Goal: Check status: Check status

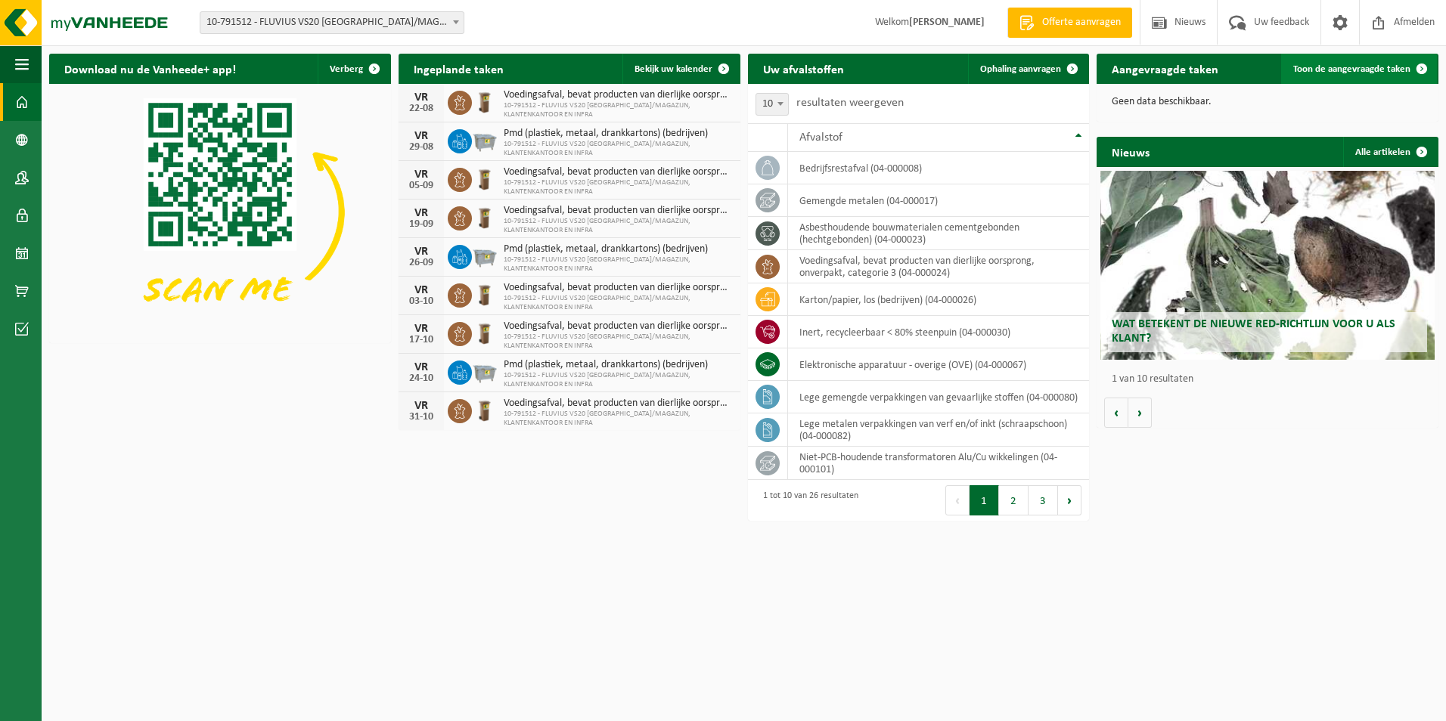
click at [1338, 66] on span "Toon de aangevraagde taken" at bounding box center [1351, 69] width 117 height 10
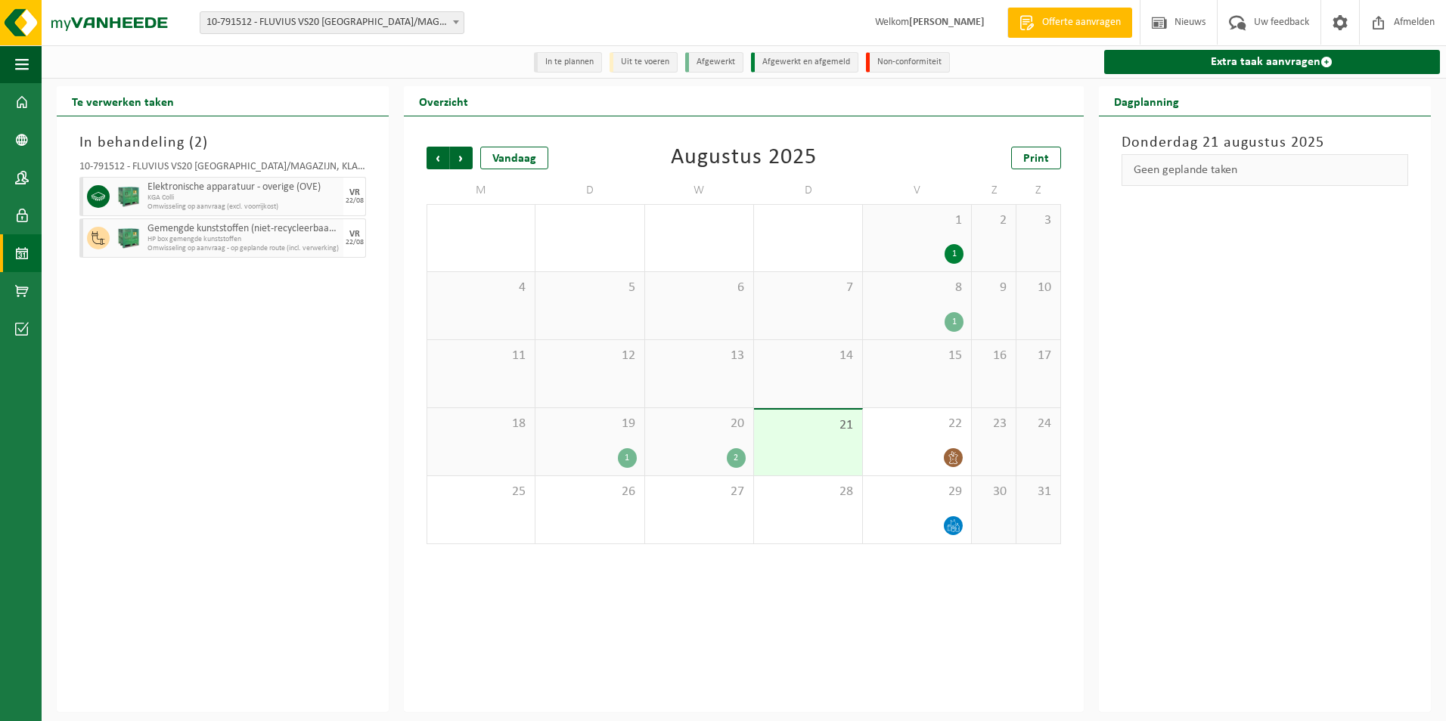
click at [797, 447] on div "21" at bounding box center [808, 443] width 108 height 66
click at [710, 461] on div "2" at bounding box center [698, 458] width 93 height 20
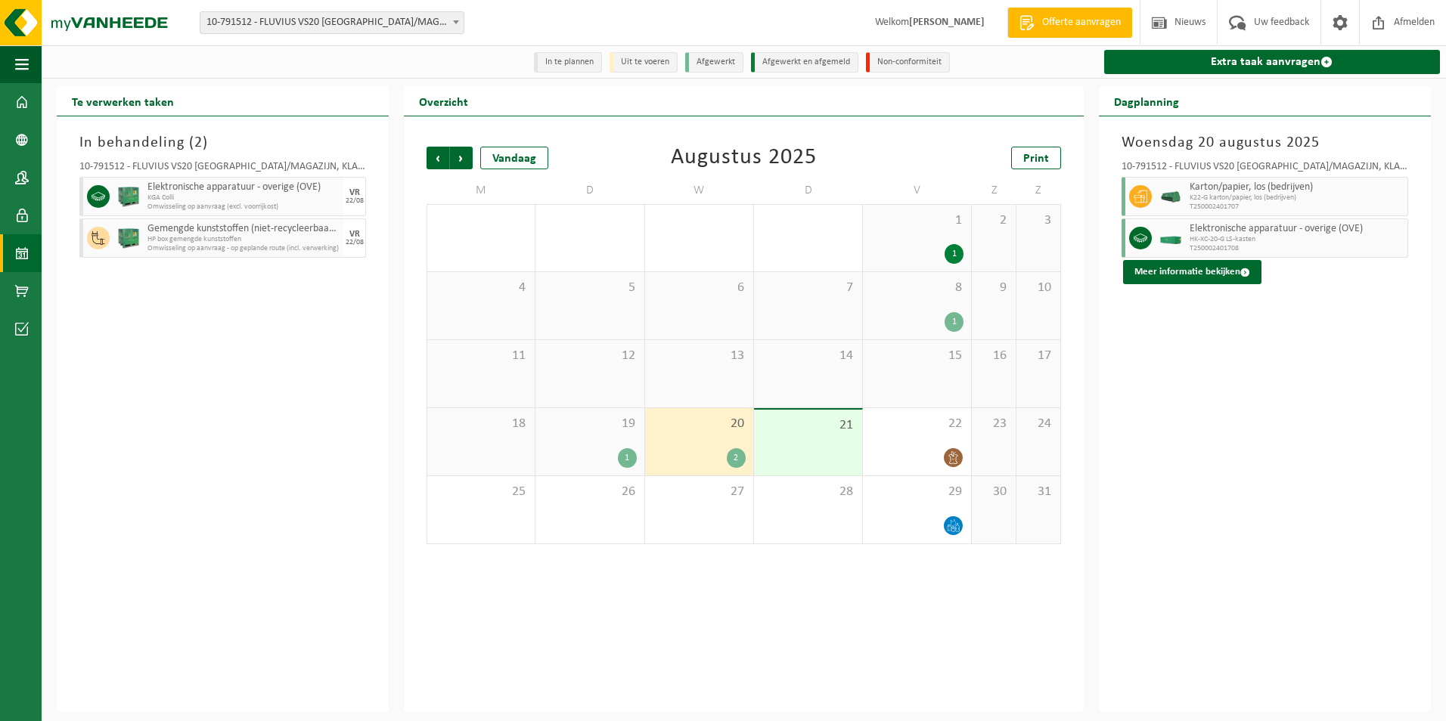
click at [621, 457] on div "1" at bounding box center [627, 458] width 19 height 20
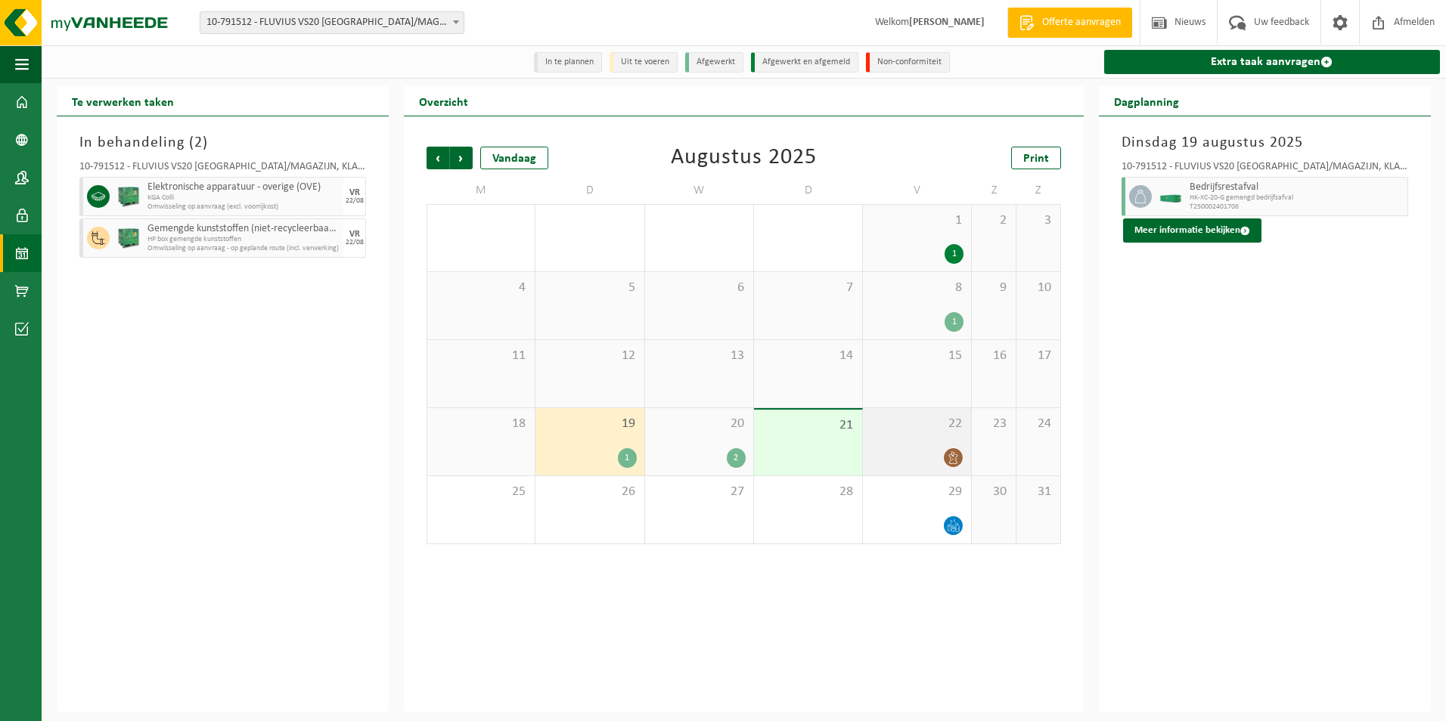
click at [947, 454] on icon at bounding box center [953, 457] width 13 height 13
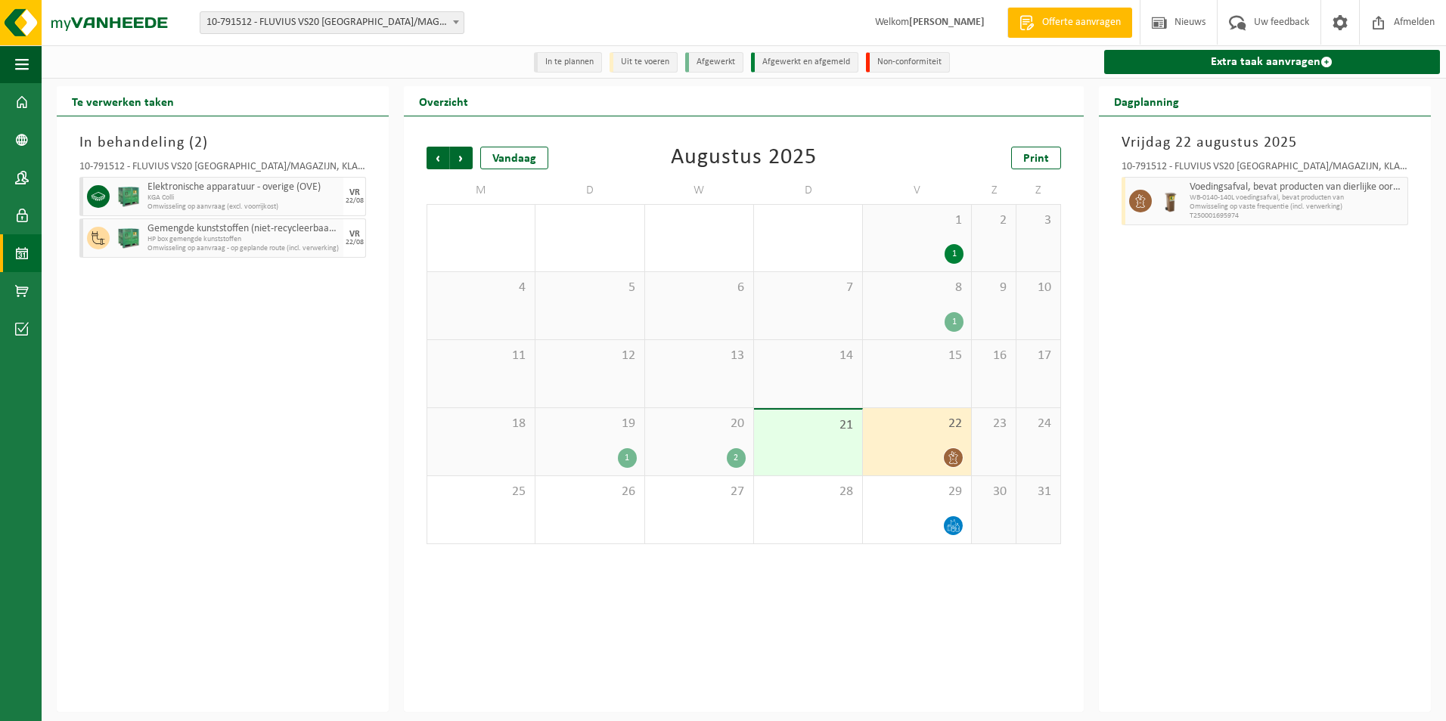
click at [811, 448] on div "21" at bounding box center [808, 443] width 108 height 66
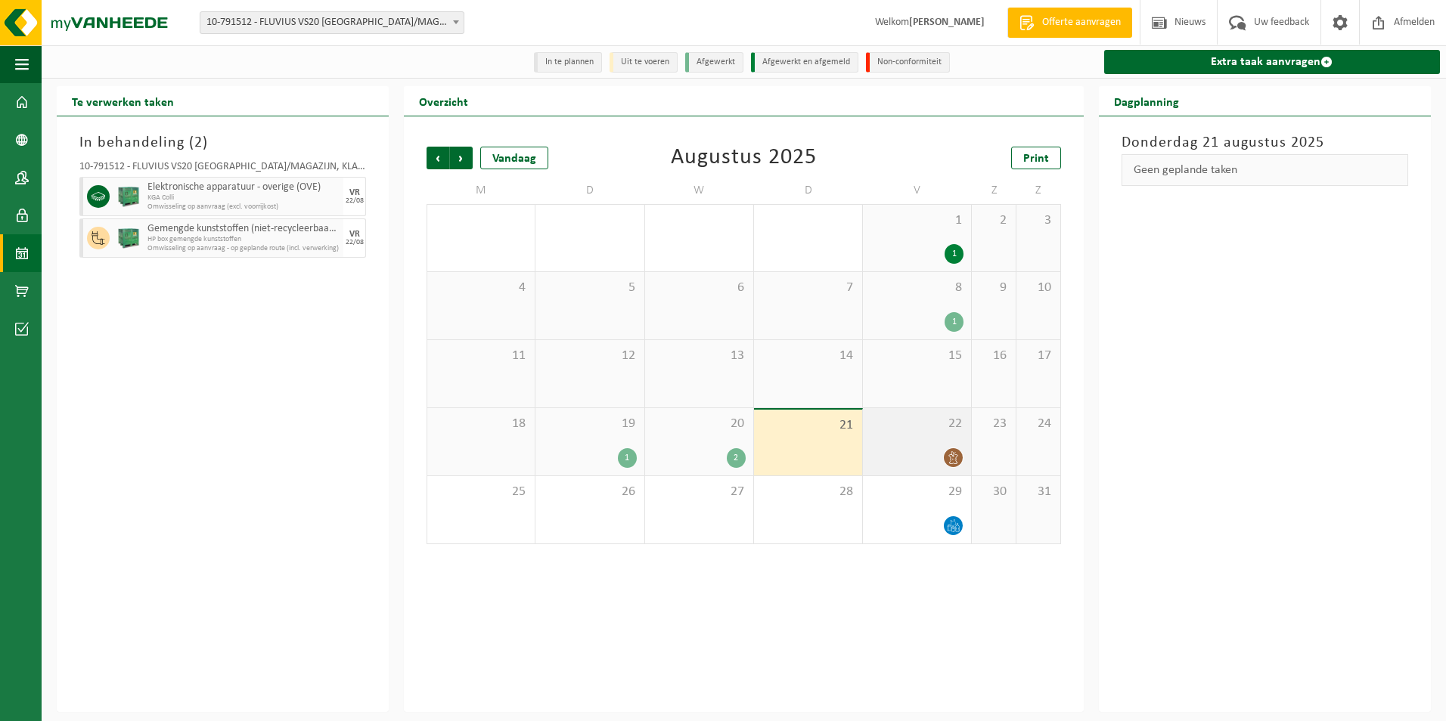
click at [911, 435] on div "22" at bounding box center [917, 441] width 108 height 67
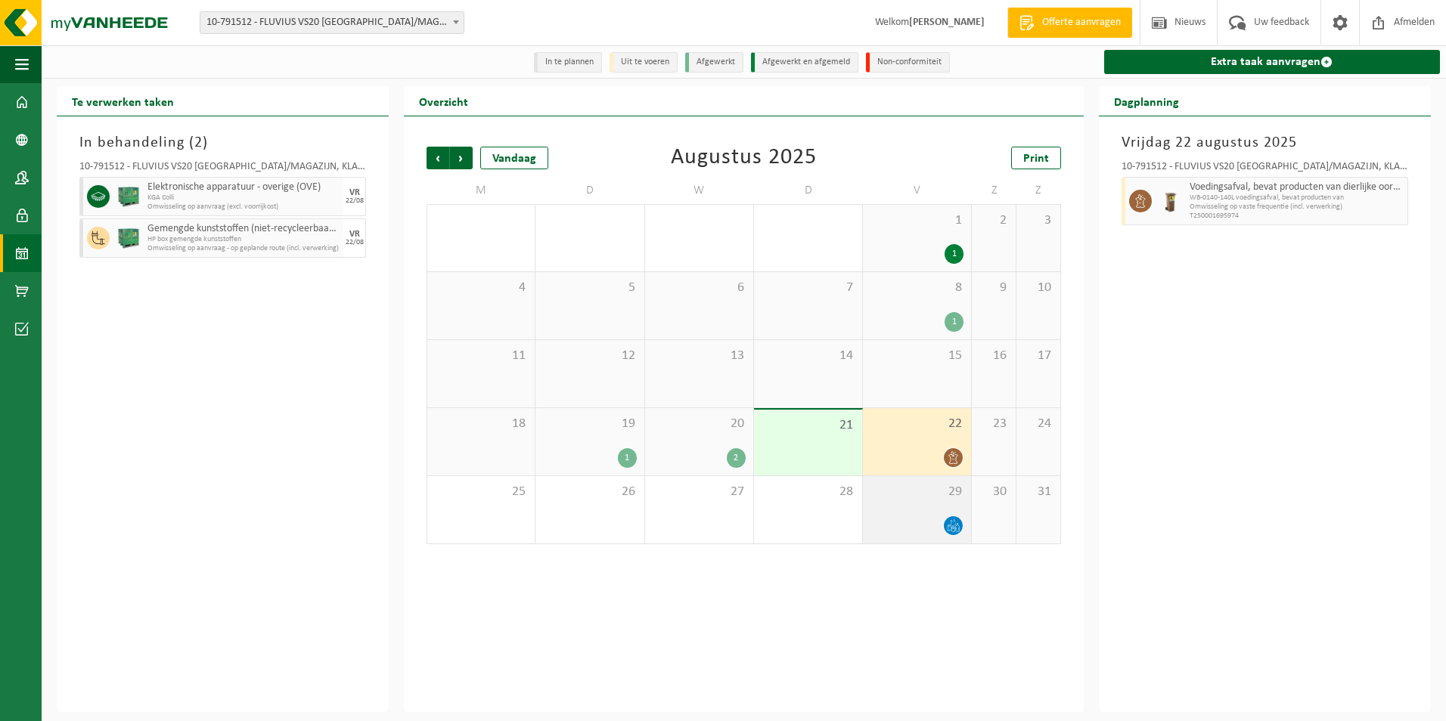
click at [916, 503] on div "29" at bounding box center [917, 509] width 108 height 67
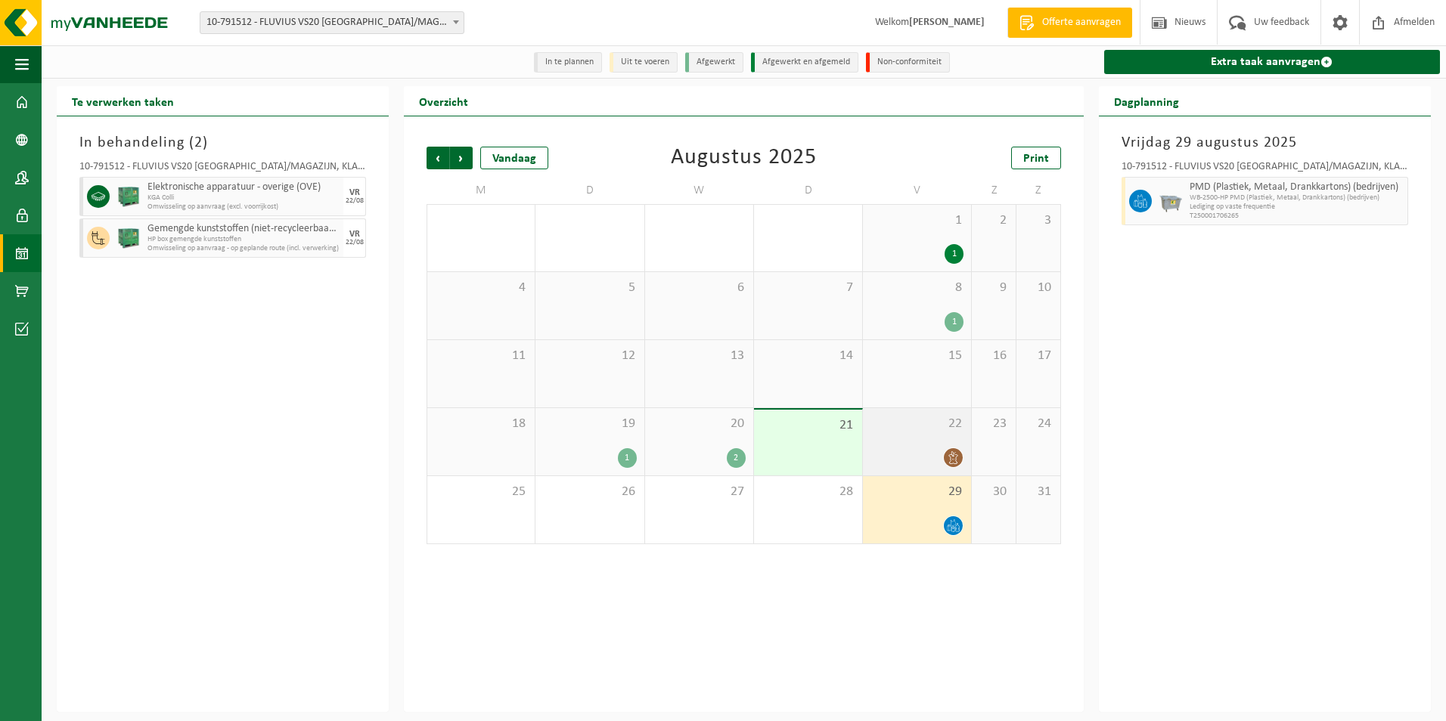
click at [909, 463] on div at bounding box center [916, 458] width 93 height 20
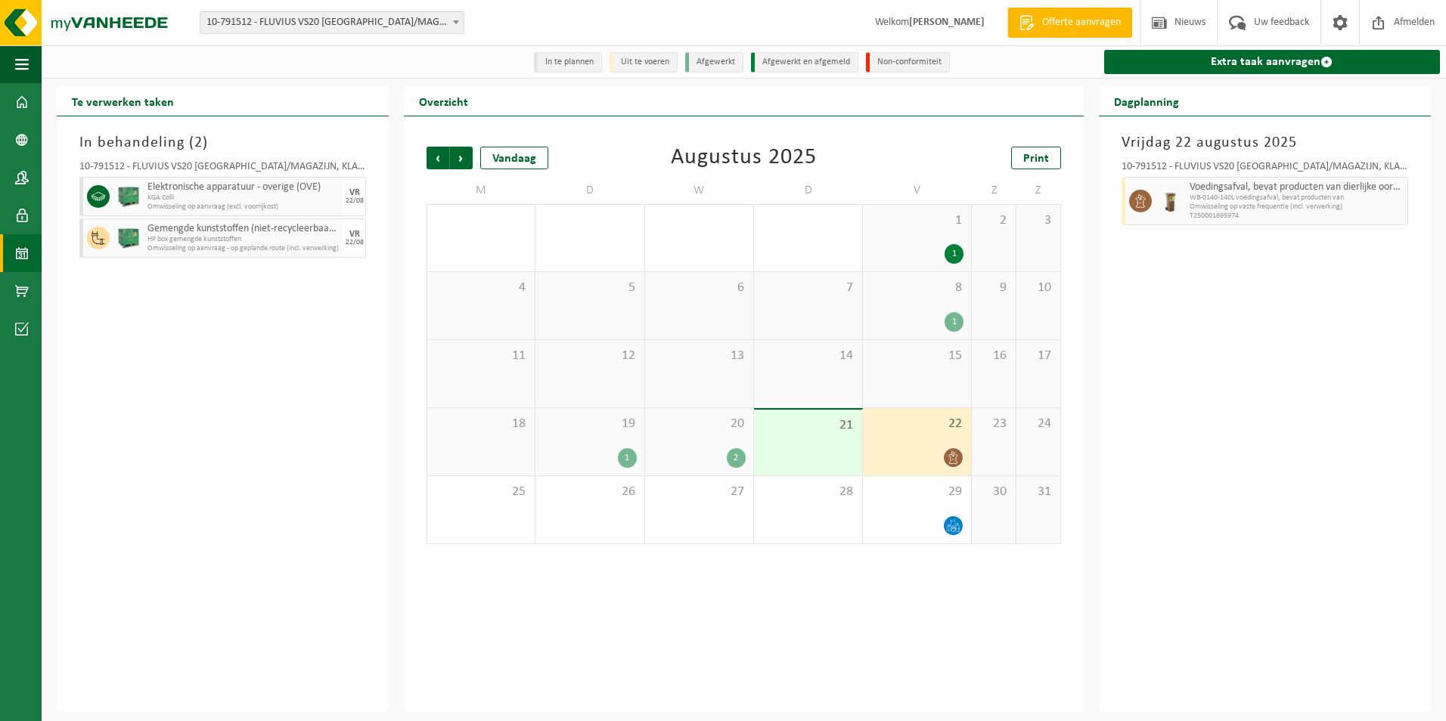
click at [698, 451] on div "2" at bounding box center [698, 458] width 93 height 20
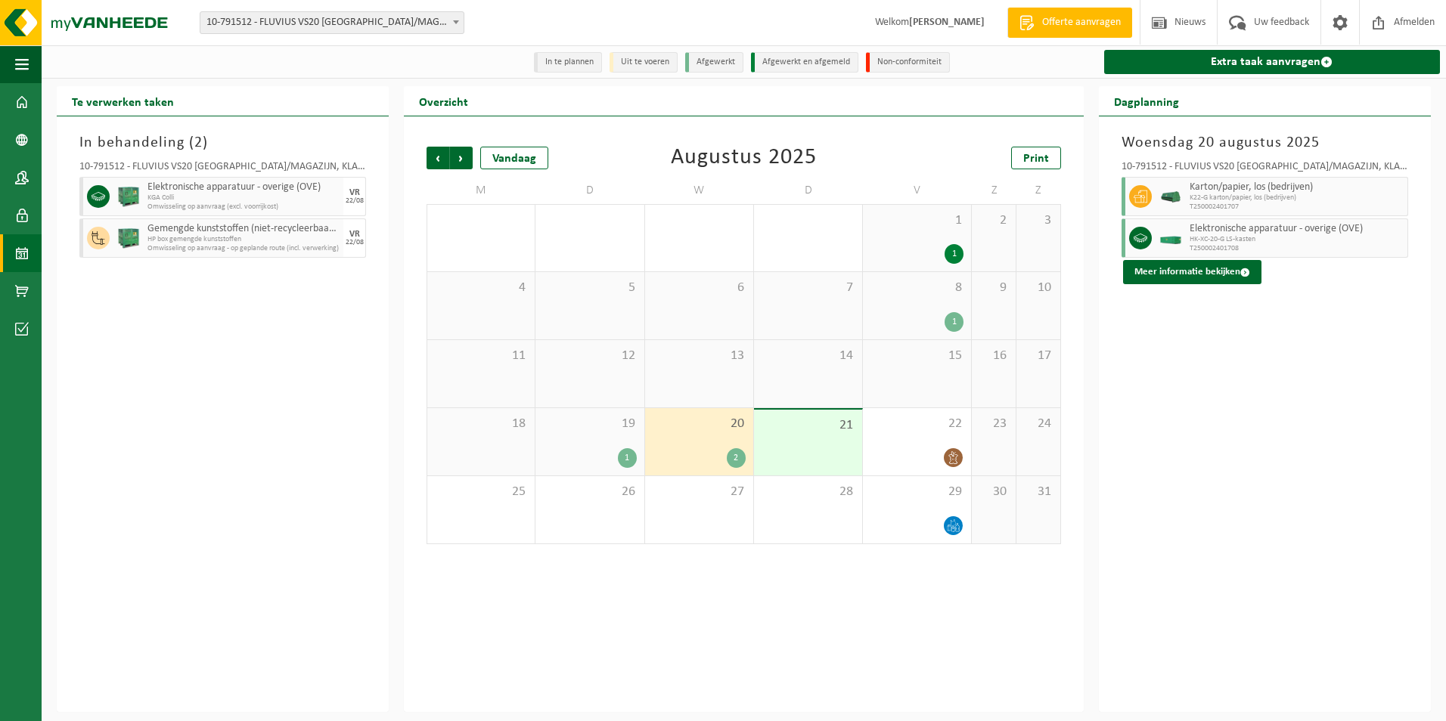
click at [584, 450] on div "1" at bounding box center [589, 458] width 93 height 20
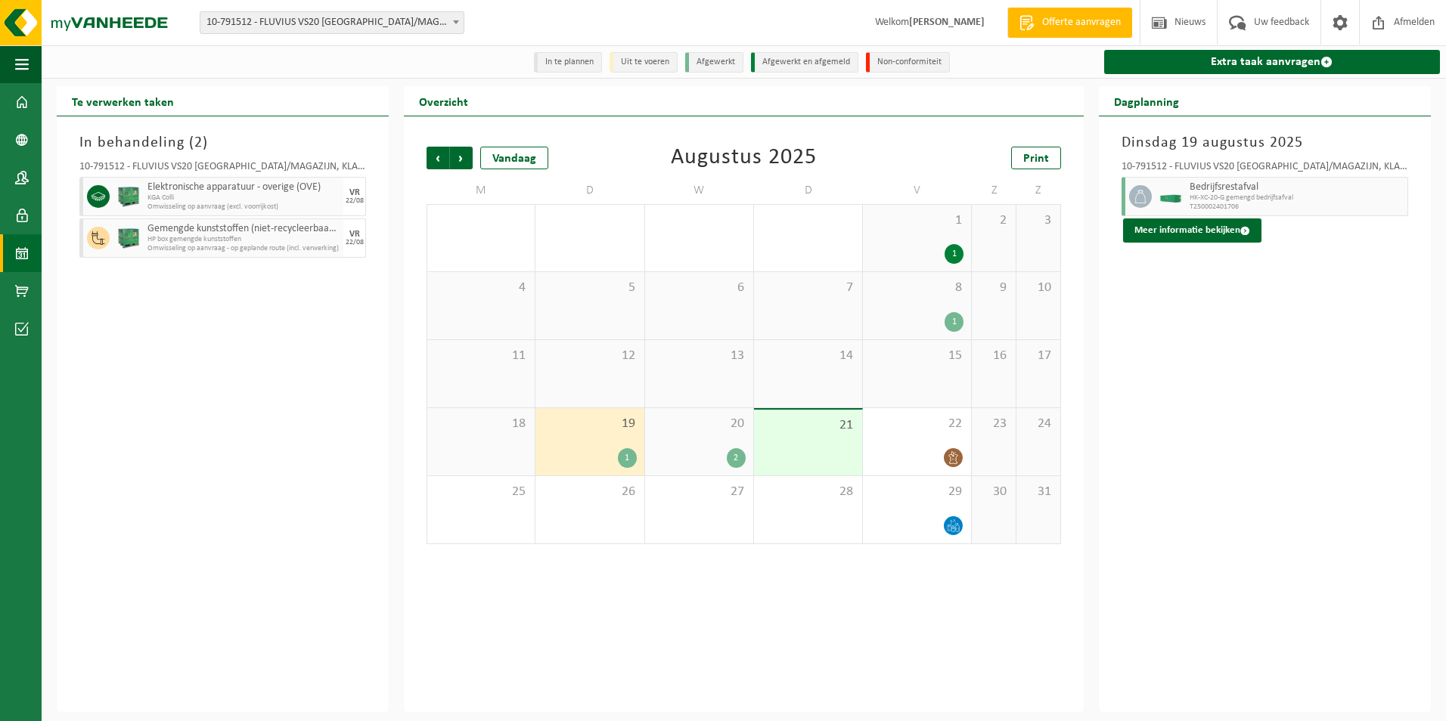
click at [699, 447] on div "20 2" at bounding box center [699, 441] width 108 height 67
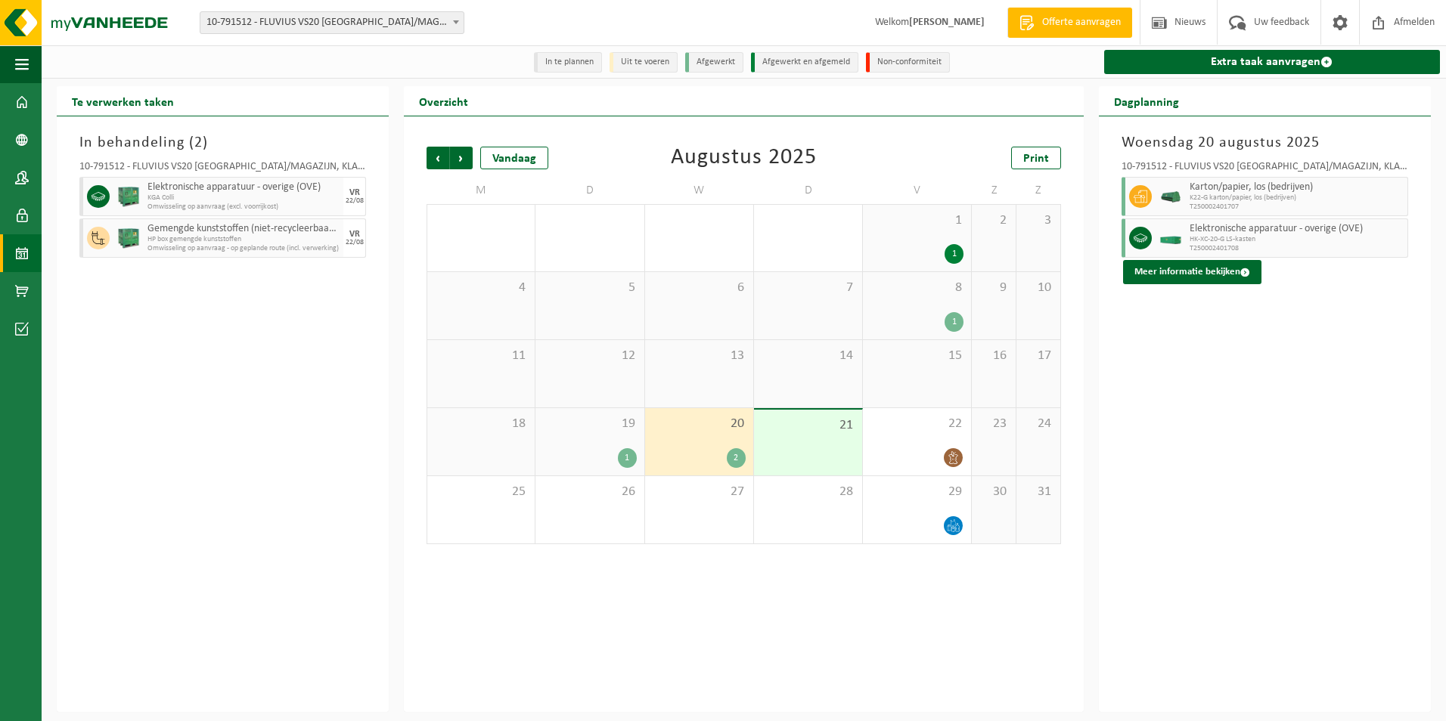
click at [800, 435] on div "21" at bounding box center [808, 443] width 108 height 66
